Goal: Obtain resource: Obtain resource

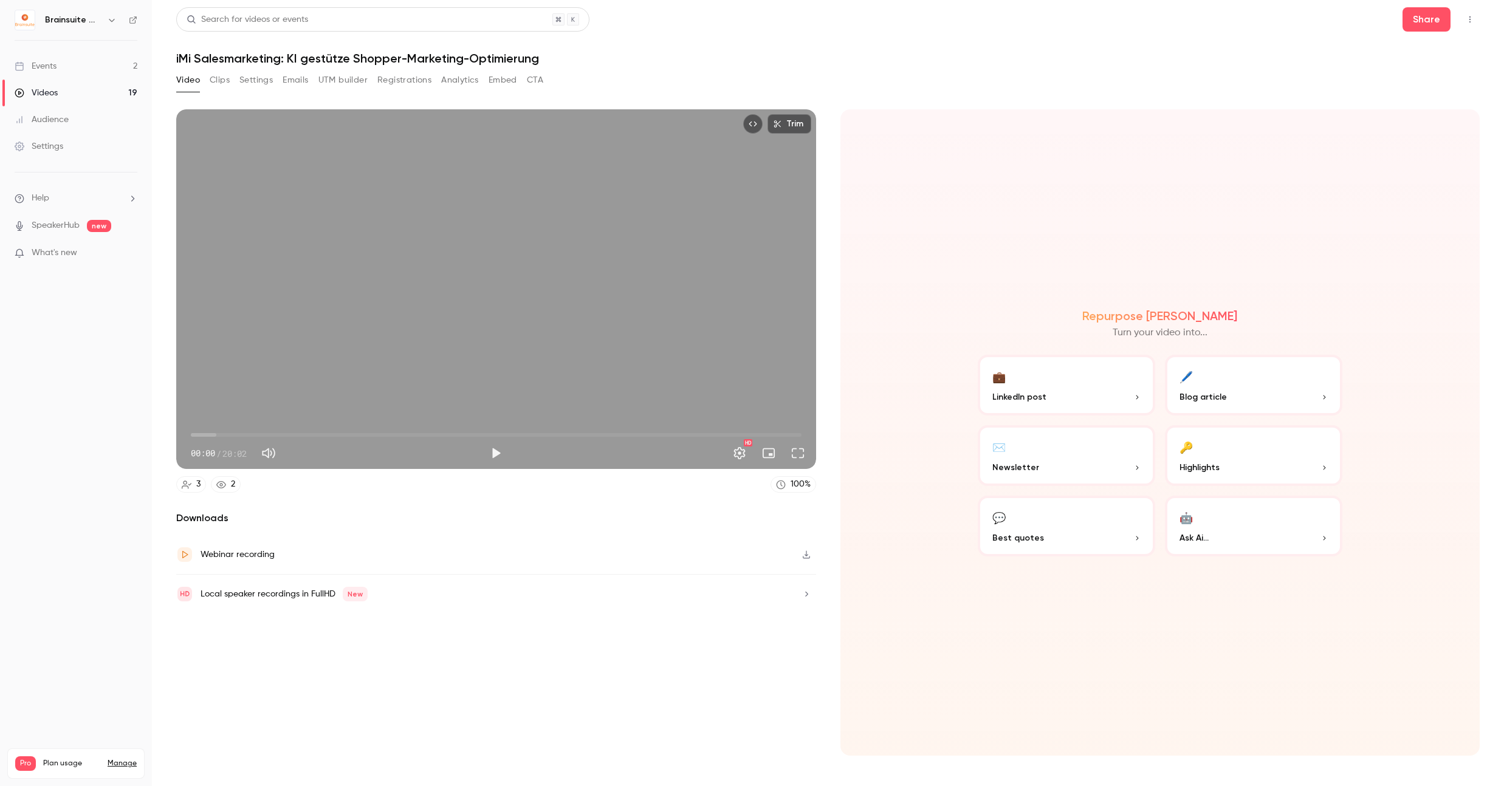
click at [506, 75] on button "Embed" at bounding box center [503, 79] width 29 height 19
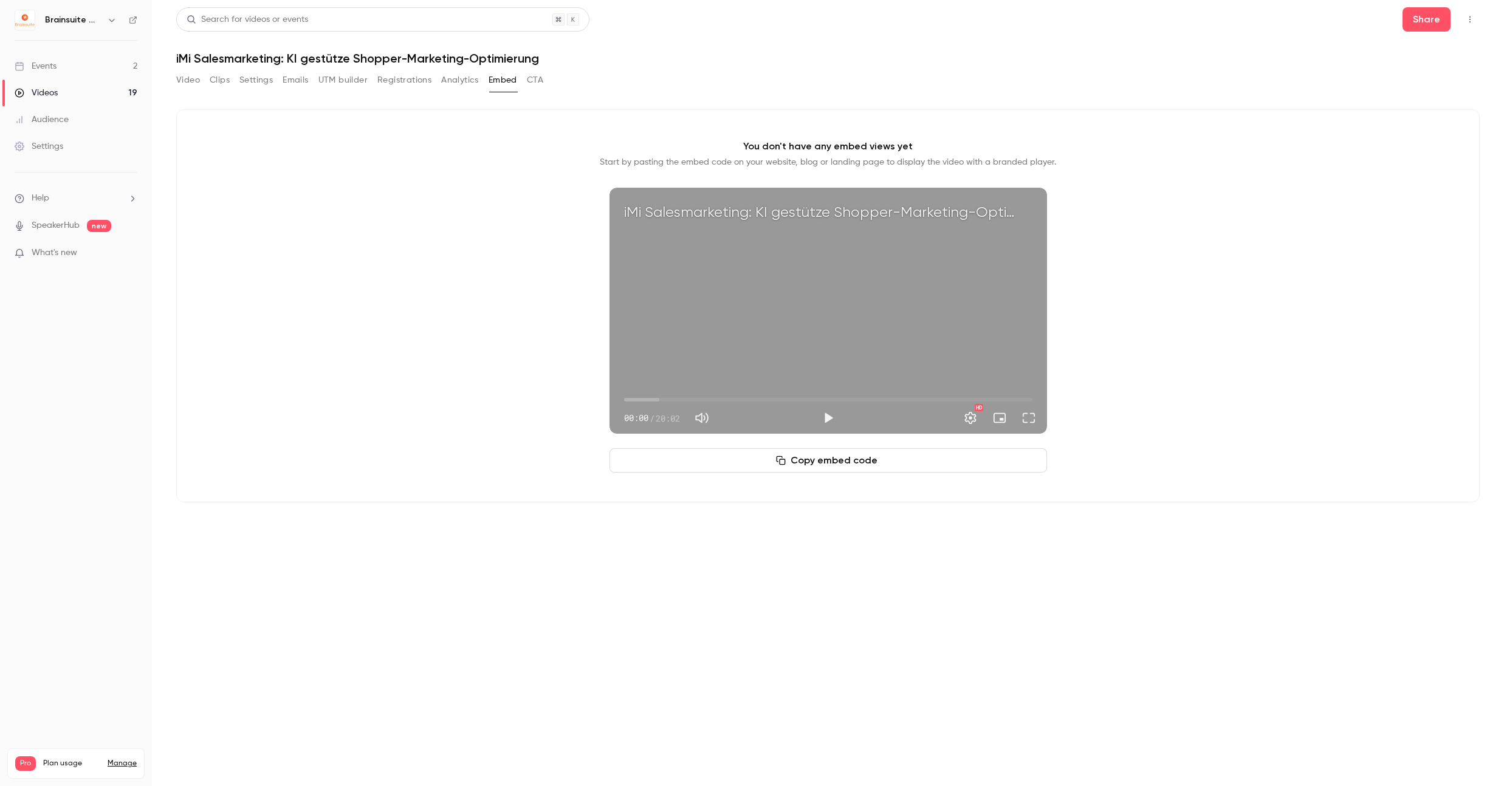
click at [840, 459] on button "Copy embed code" at bounding box center [828, 460] width 438 height 24
click at [705, 422] on button "Mute" at bounding box center [702, 418] width 24 height 24
type input "*"
click at [832, 419] on button "Play" at bounding box center [828, 418] width 24 height 24
click at [832, 419] on button "Pause" at bounding box center [828, 418] width 24 height 24
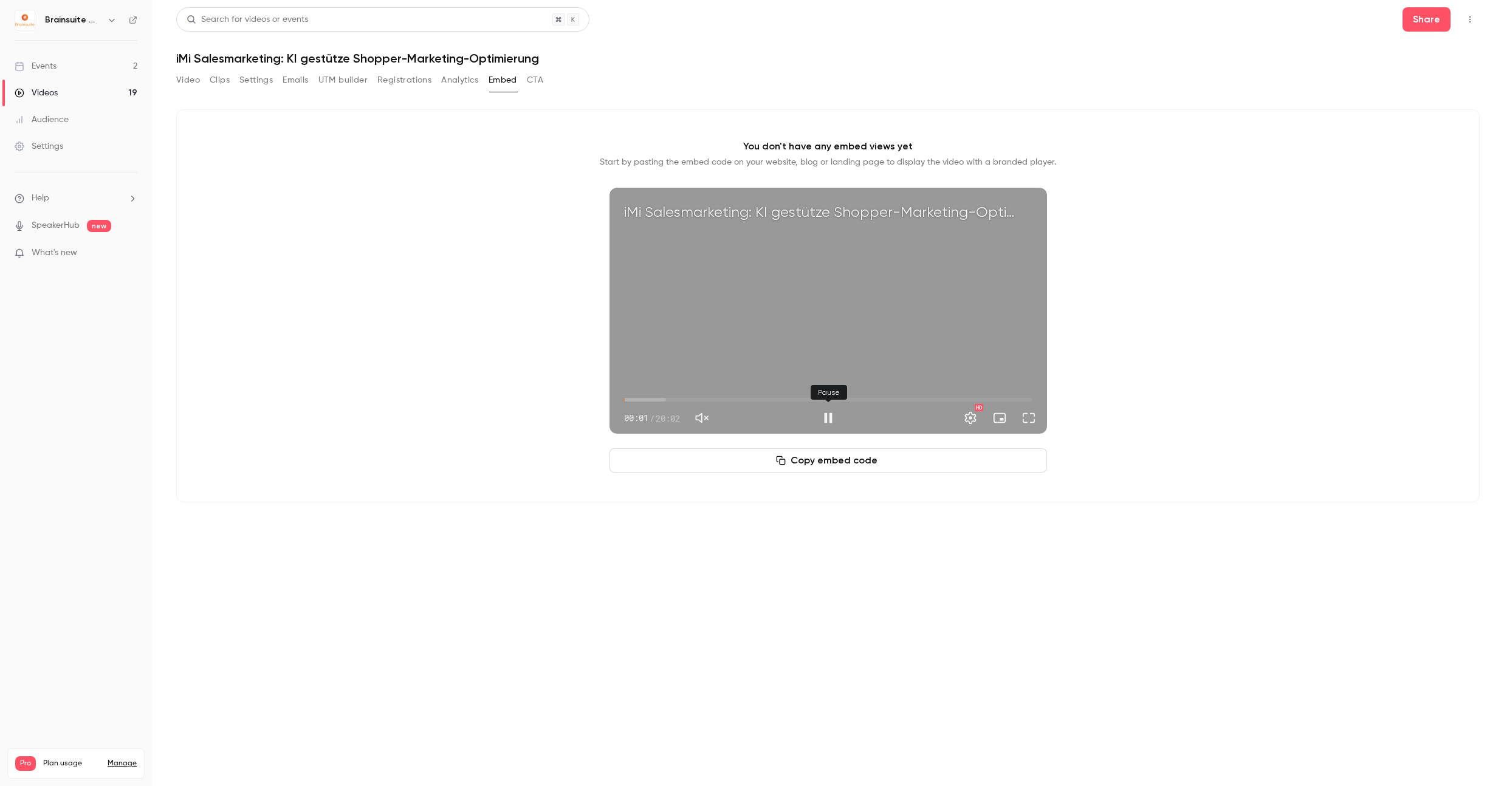
type input "***"
